Goal: Check status

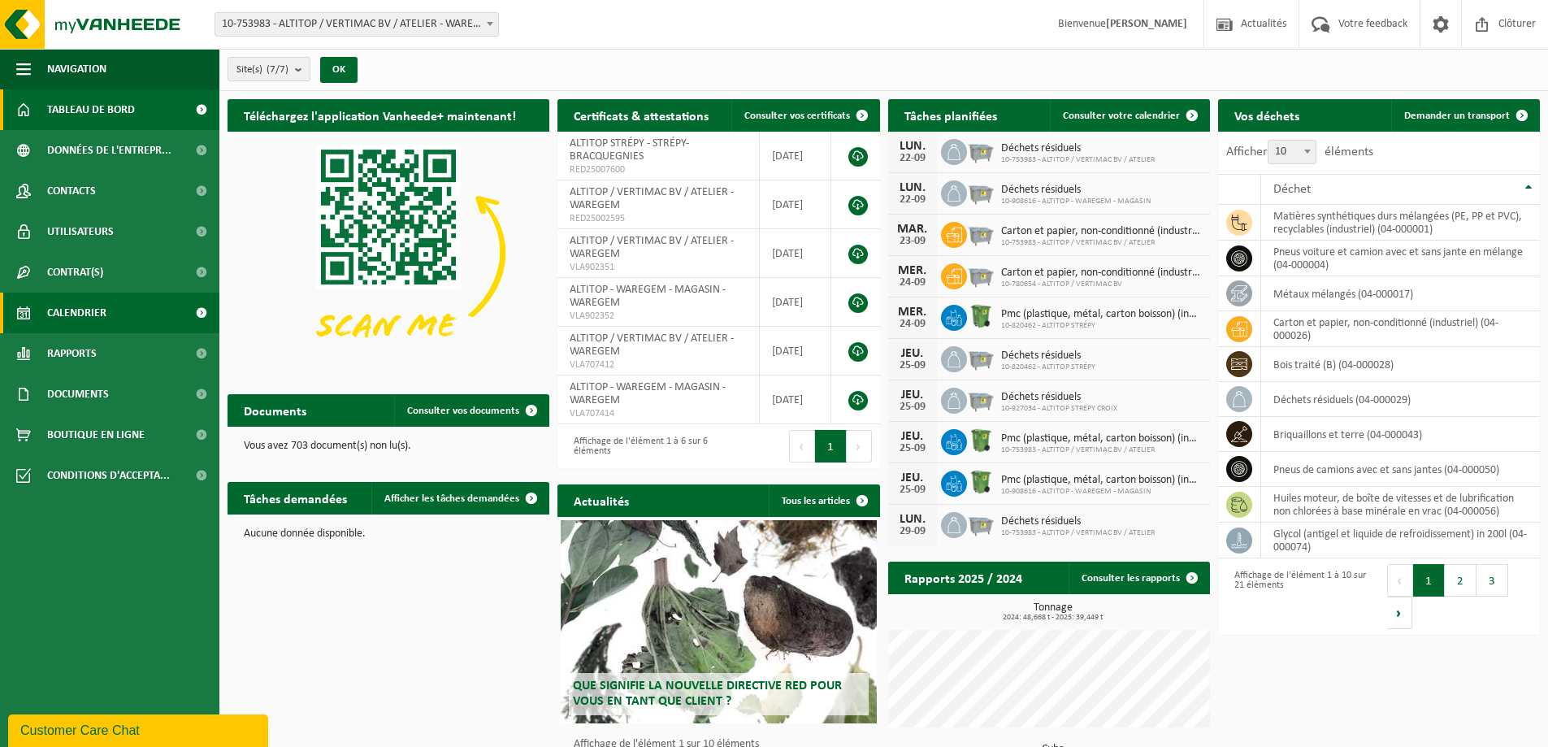
click at [111, 317] on link "Calendrier" at bounding box center [109, 313] width 219 height 41
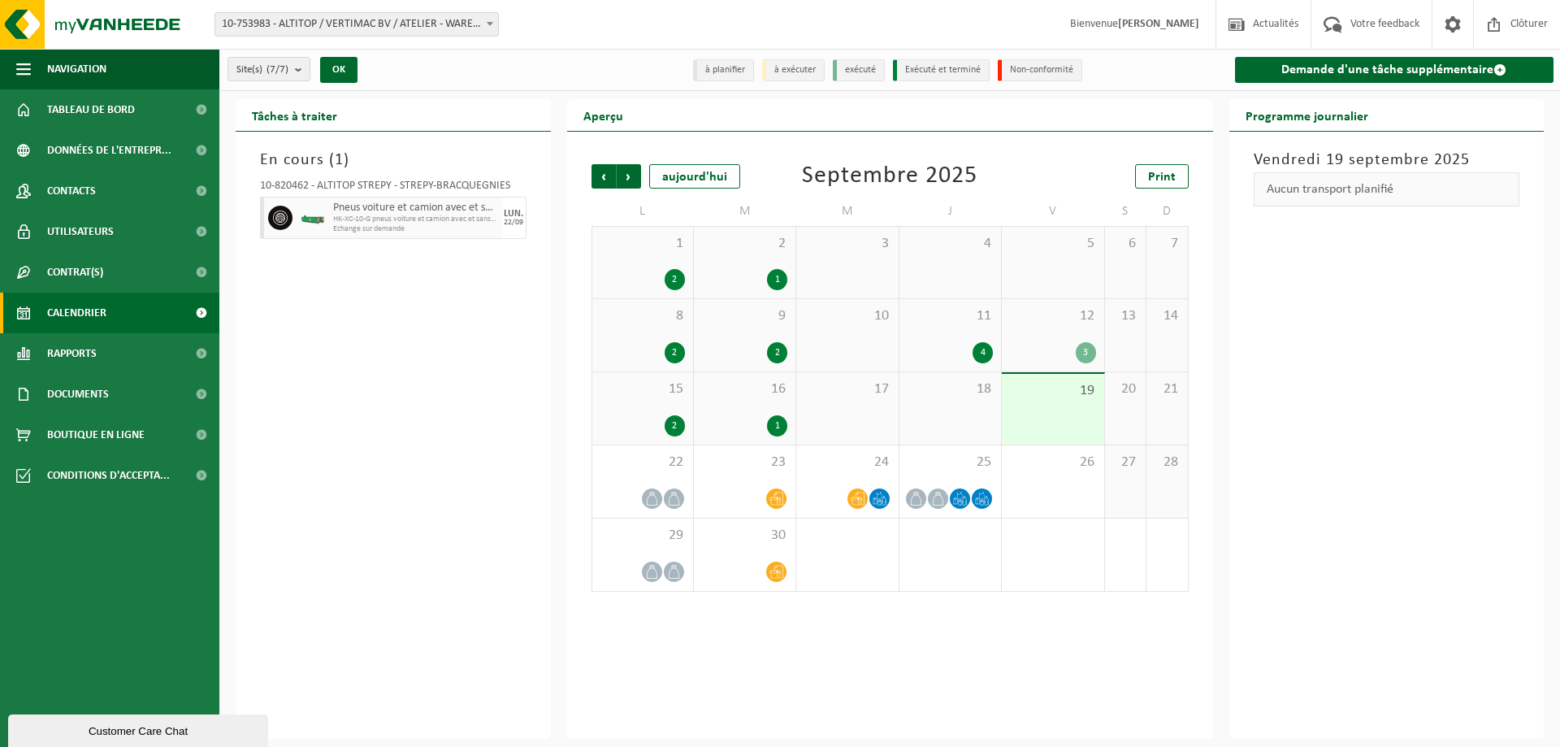
click at [454, 263] on div "En cours ( 1 ) 10-820462 - ALTITOP STRÉPY - STRÉPY-BRACQUEGNIES Pneus voiture e…" at bounding box center [393, 435] width 315 height 607
click at [653, 468] on span "22" at bounding box center [643, 463] width 85 height 18
